Goal: Navigation & Orientation: Find specific page/section

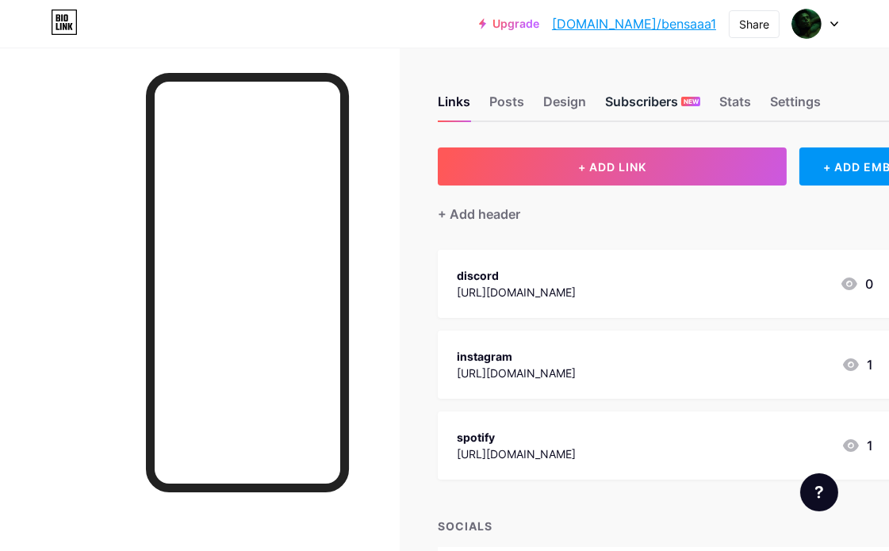
click at [646, 102] on div "Subscribers NEW" at bounding box center [652, 106] width 95 height 29
click at [585, 106] on div "Design" at bounding box center [564, 106] width 43 height 29
click at [519, 109] on div "Posts" at bounding box center [506, 106] width 35 height 29
click at [519, 108] on div "Posts" at bounding box center [506, 106] width 35 height 29
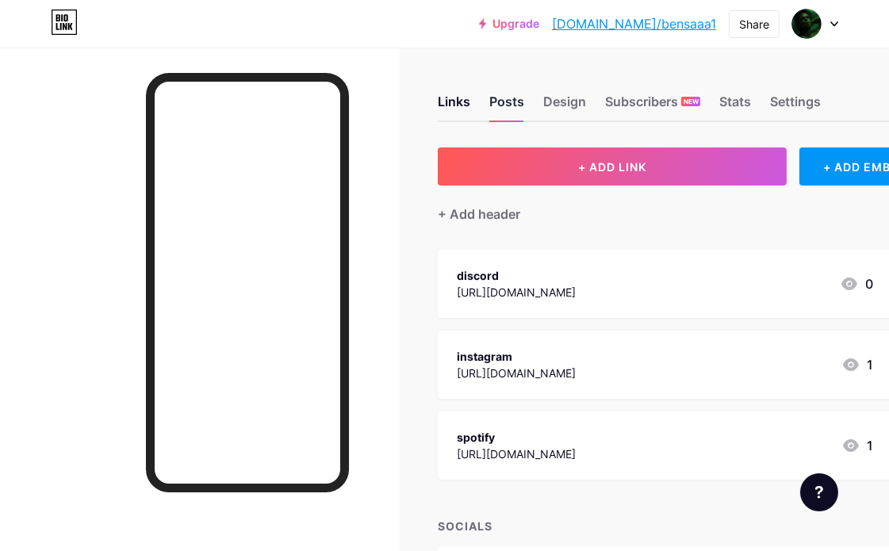
click at [519, 108] on div "Posts" at bounding box center [506, 106] width 35 height 29
click at [573, 104] on div "Design" at bounding box center [564, 106] width 43 height 29
click at [477, 98] on div "Links Posts Design Subscribers NEW Stats Settings" at bounding box center [684, 95] width 493 height 56
click at [736, 105] on div "Stats" at bounding box center [735, 106] width 32 height 29
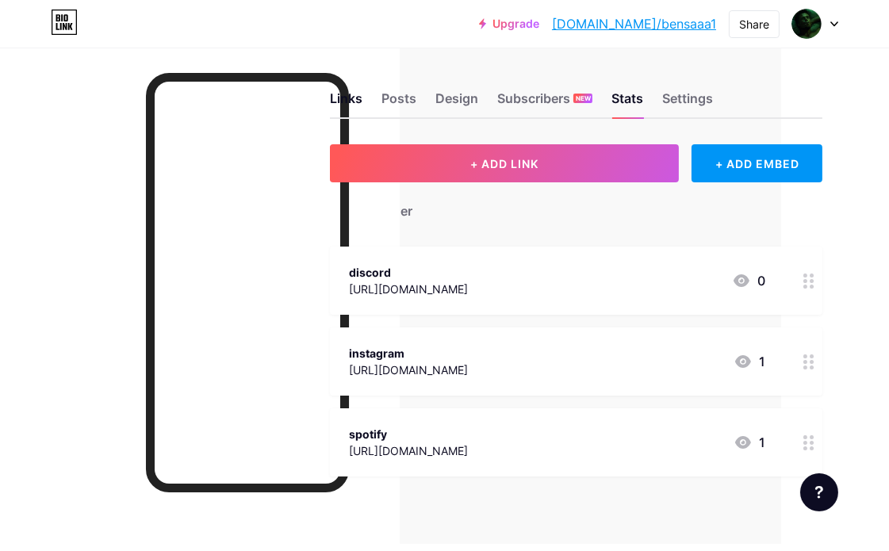
scroll to position [0, 113]
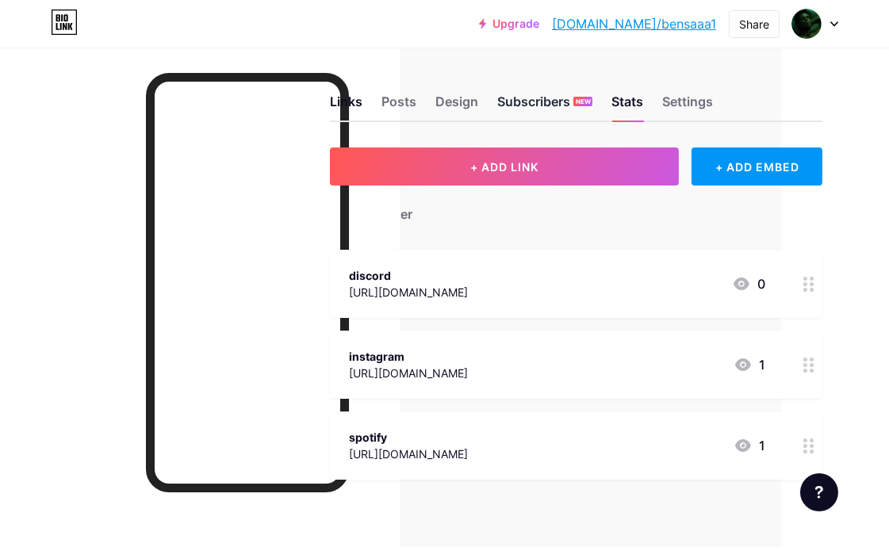
click at [531, 93] on div "Subscribers NEW" at bounding box center [544, 106] width 95 height 29
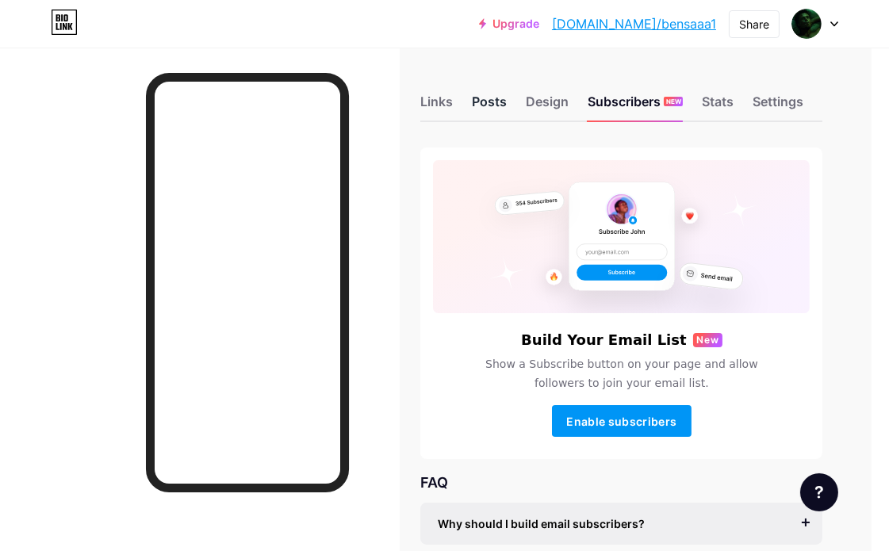
click at [507, 100] on div "Posts" at bounding box center [489, 106] width 35 height 29
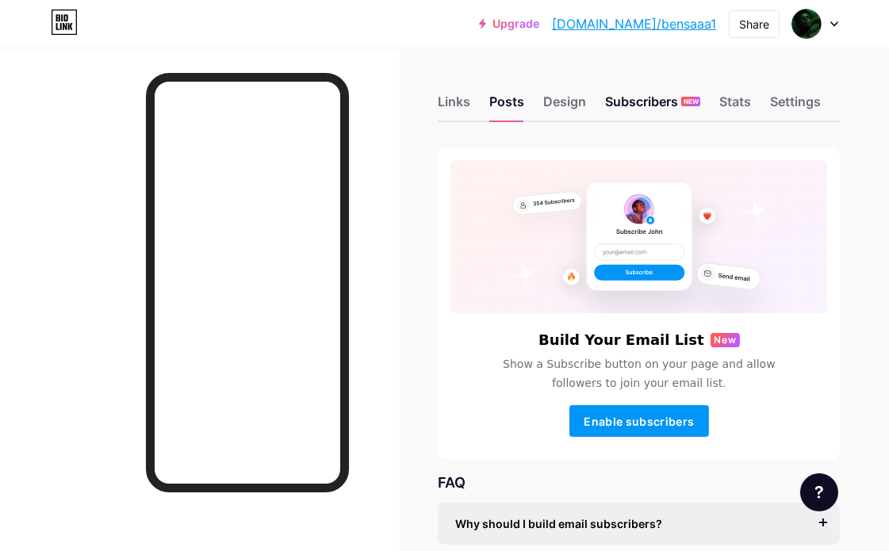
click at [607, 105] on div "Links Posts Design Subscribers NEW Stats Settings" at bounding box center [639, 95] width 402 height 56
click at [619, 104] on div "Subscribers NEW" at bounding box center [652, 106] width 95 height 29
click at [614, 109] on div "Subscribers NEW" at bounding box center [652, 106] width 95 height 29
click at [727, 106] on div "Stats" at bounding box center [735, 106] width 32 height 29
click at [789, 113] on div "Settings" at bounding box center [795, 106] width 51 height 29
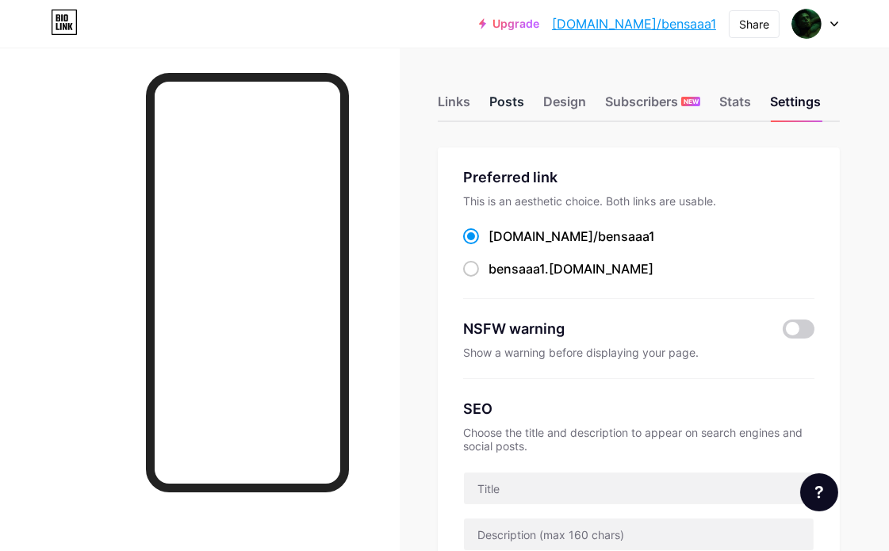
click at [514, 92] on div "Posts" at bounding box center [506, 106] width 35 height 29
